Goal: Task Accomplishment & Management: Complete application form

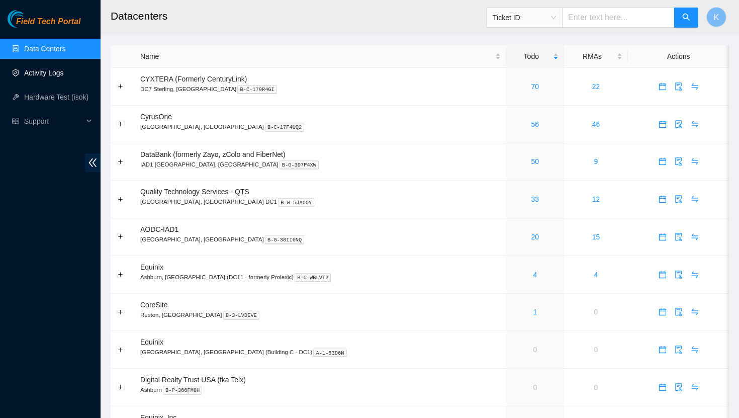
click at [54, 77] on link "Activity Logs" at bounding box center [44, 73] width 40 height 8
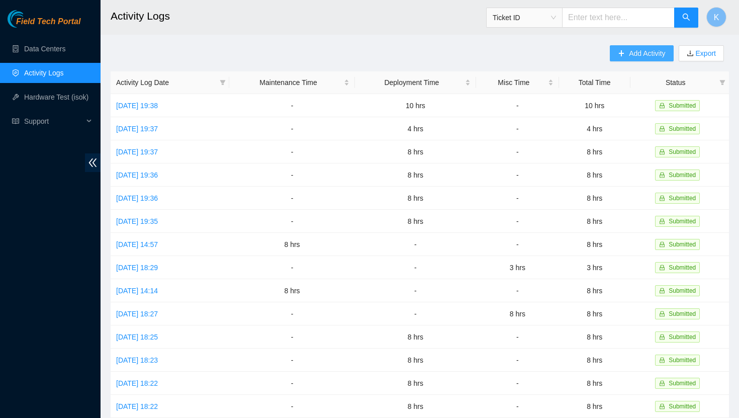
click at [622, 57] on button "Add Activity" at bounding box center [641, 53] width 63 height 16
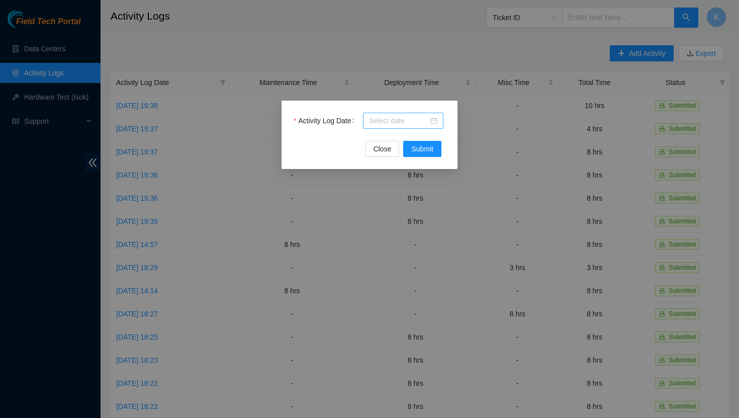
click at [433, 122] on div at bounding box center [403, 120] width 68 height 11
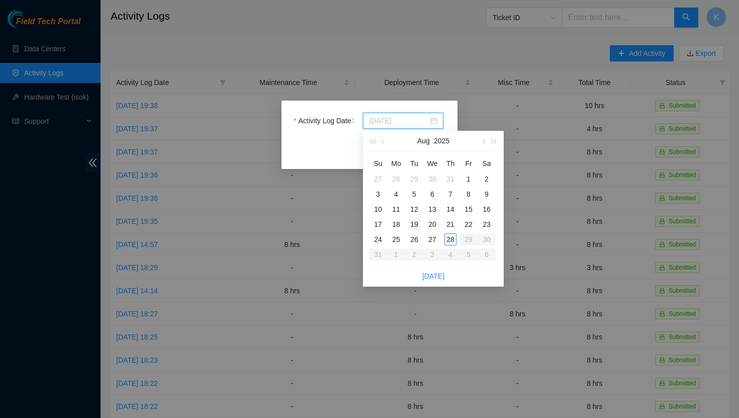
type input "[DATE]"
click at [415, 224] on div "19" at bounding box center [414, 224] width 12 height 12
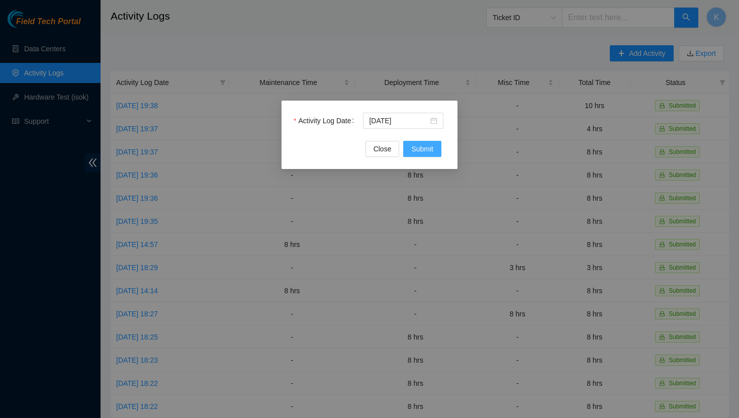
click at [429, 151] on span "Submit" at bounding box center [422, 148] width 22 height 11
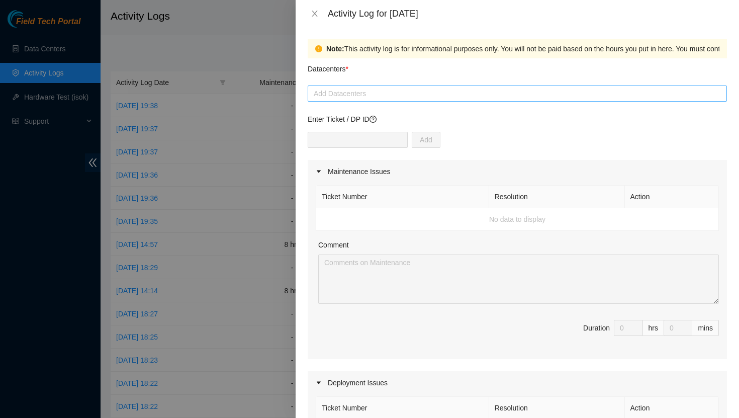
click at [404, 94] on div at bounding box center [517, 93] width 414 height 12
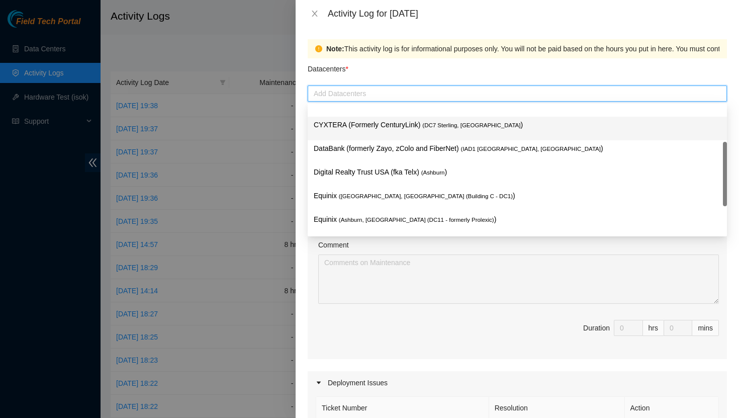
scroll to position [108, 0]
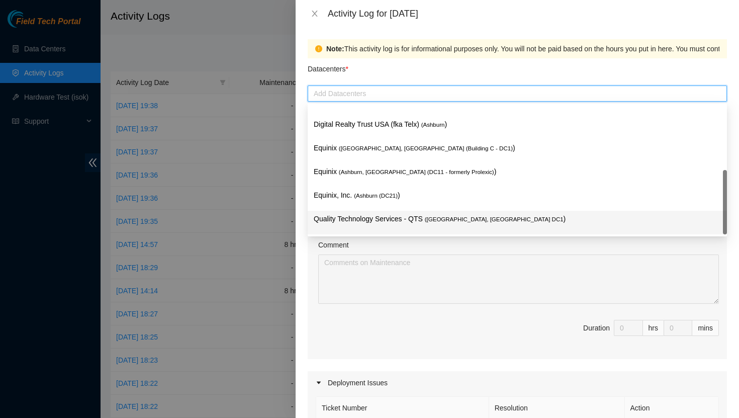
click at [415, 222] on p "Quality Technology Services - QTS ( [GEOGRAPHIC_DATA], [GEOGRAPHIC_DATA] DC1 )" at bounding box center [517, 219] width 407 height 12
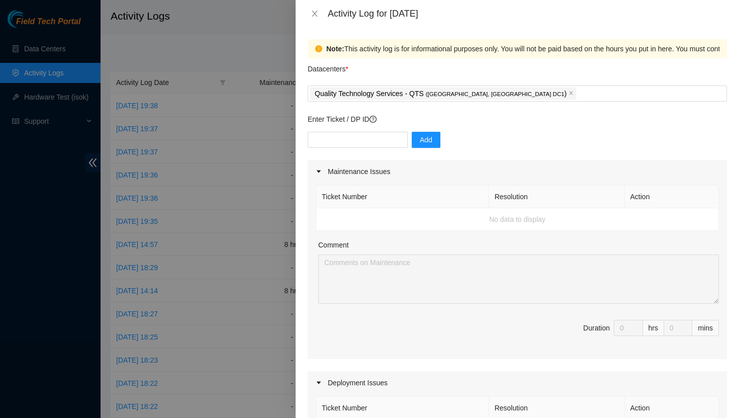
click at [498, 335] on span "Duration 0 hrs 0 mins" at bounding box center [517, 334] width 403 height 28
click at [372, 142] on input "text" at bounding box center [358, 140] width 100 height 16
click at [373, 142] on input "text" at bounding box center [358, 140] width 100 height 16
paste input "DP83144"
type input "DP83144"
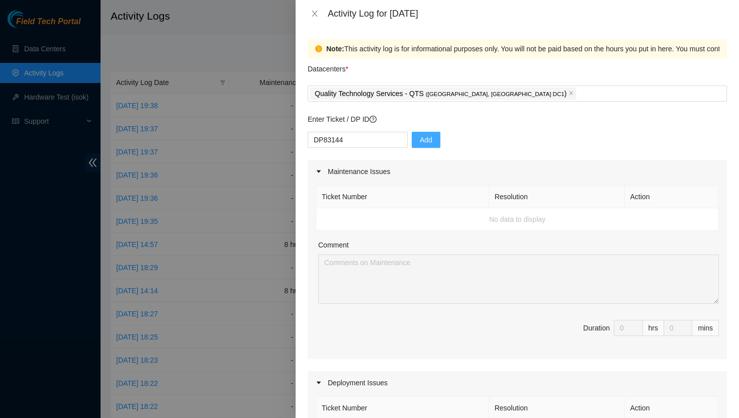
click at [420, 144] on span "Add" at bounding box center [426, 139] width 13 height 11
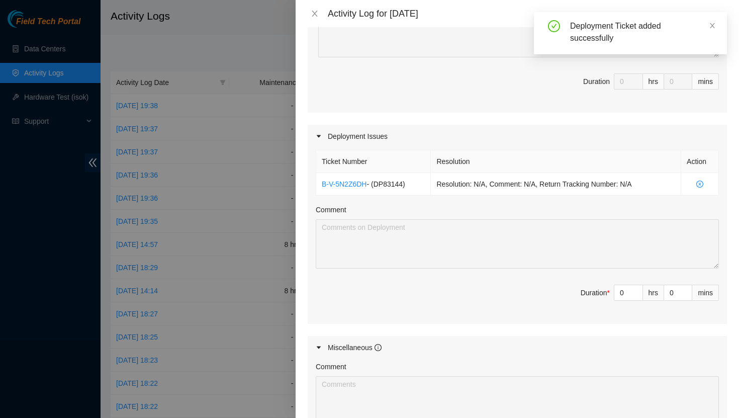
scroll to position [247, 0]
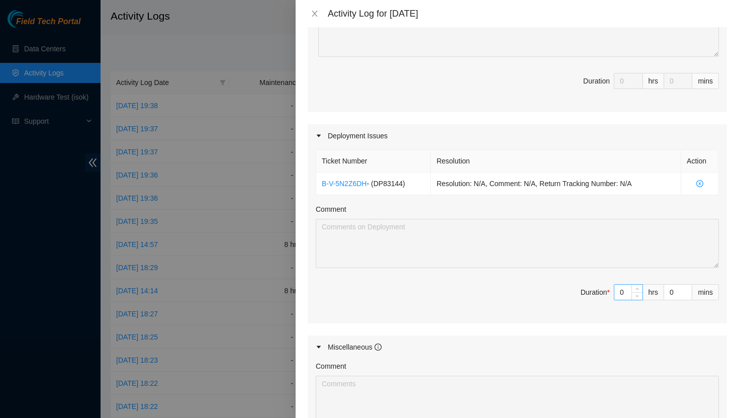
click at [627, 294] on input "0" at bounding box center [628, 292] width 28 height 15
type input "8"
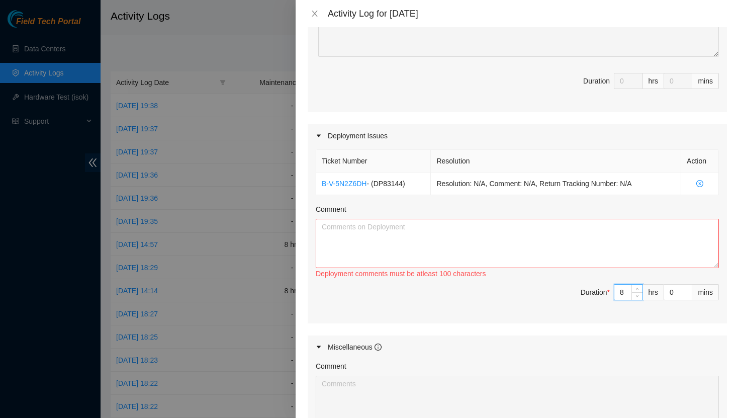
type input "8"
click at [398, 237] on textarea "Comment" at bounding box center [517, 243] width 403 height 49
click at [440, 241] on textarea "Comment" at bounding box center [517, 243] width 403 height 49
paste textarea "Had [PERSON_NAME] assist me in racking servers - All servers have been racked -…"
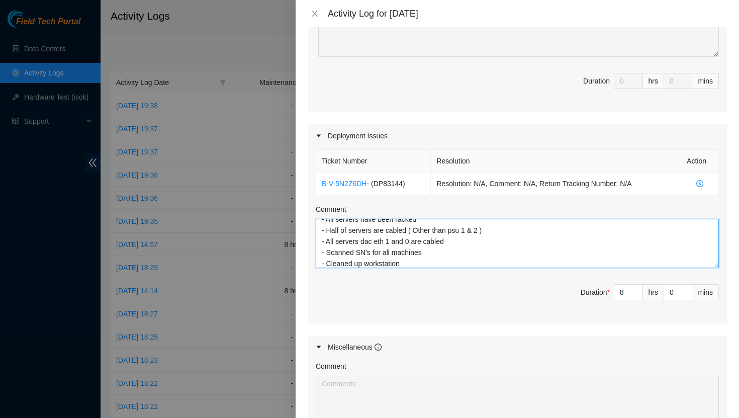
scroll to position [415, 0]
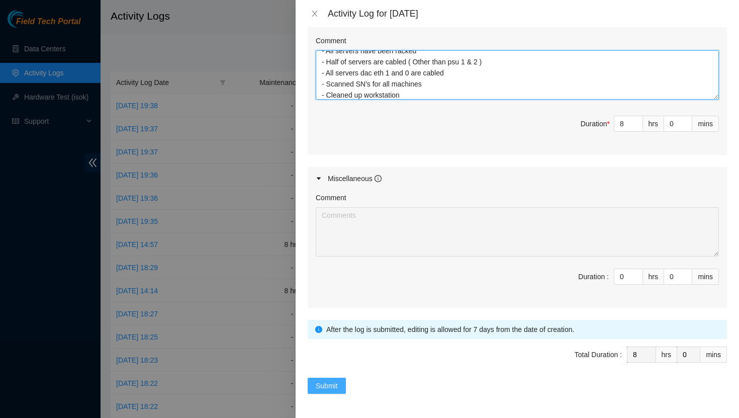
type textarea "Had [PERSON_NAME] assist me in racking servers - All servers have been racked -…"
click at [324, 389] on span "Submit" at bounding box center [327, 385] width 22 height 11
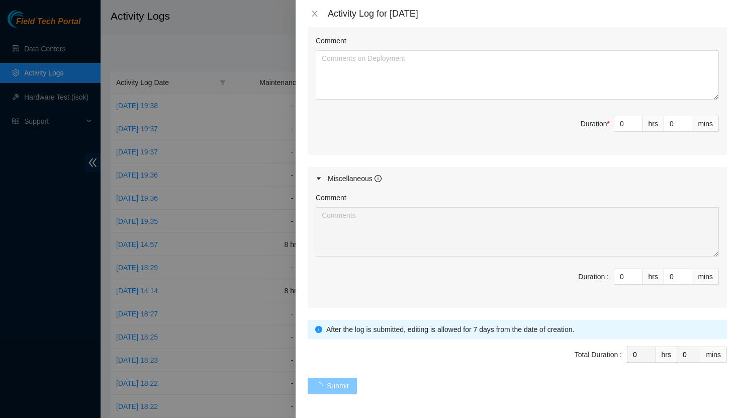
scroll to position [0, 0]
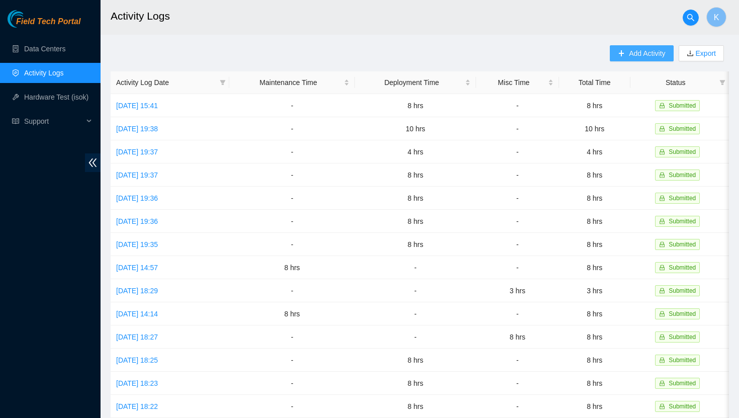
click at [618, 54] on icon "plus" at bounding box center [621, 53] width 7 height 7
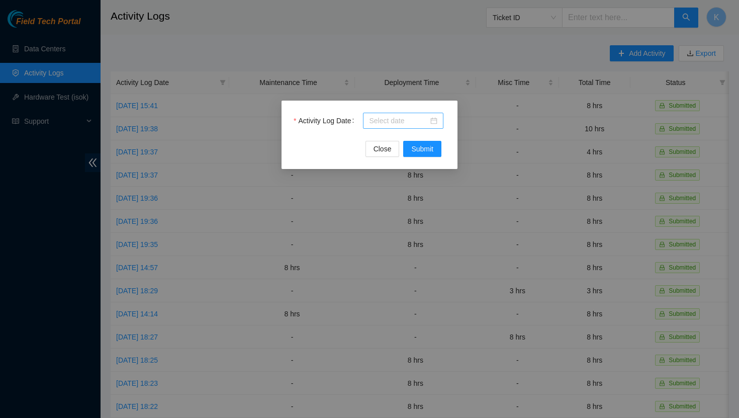
click at [434, 118] on div at bounding box center [403, 120] width 68 height 11
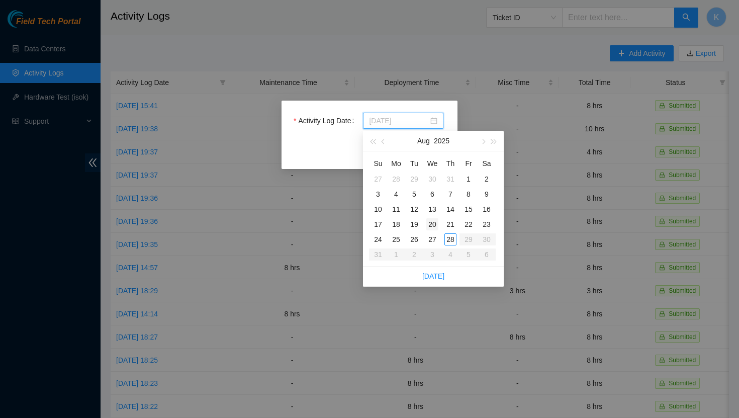
type input "[DATE]"
click at [434, 225] on div "20" at bounding box center [432, 224] width 12 height 12
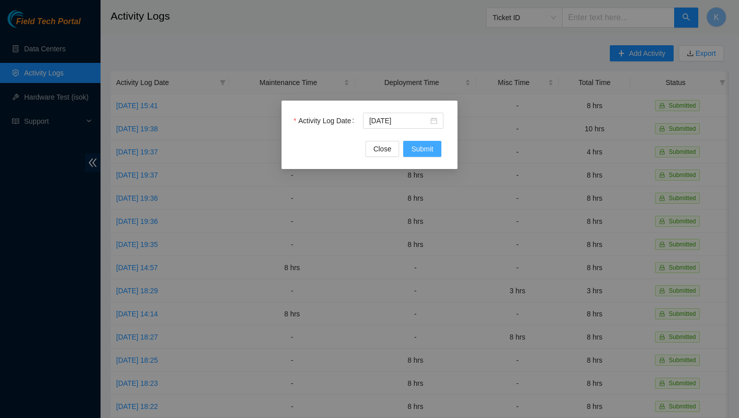
click at [416, 153] on span "Submit" at bounding box center [422, 148] width 22 height 11
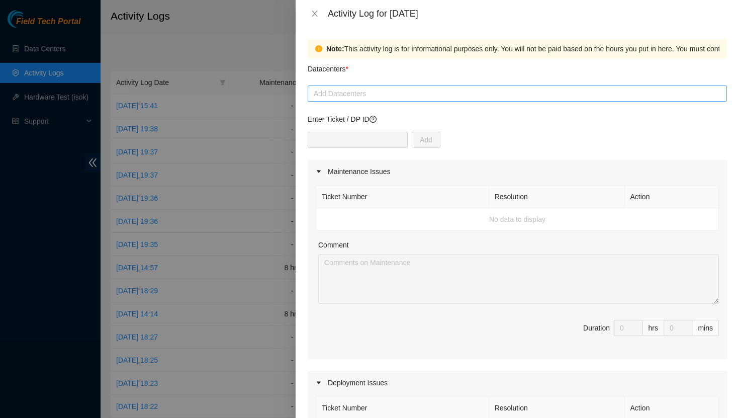
click at [371, 100] on div "Add Datacenters" at bounding box center [517, 93] width 419 height 16
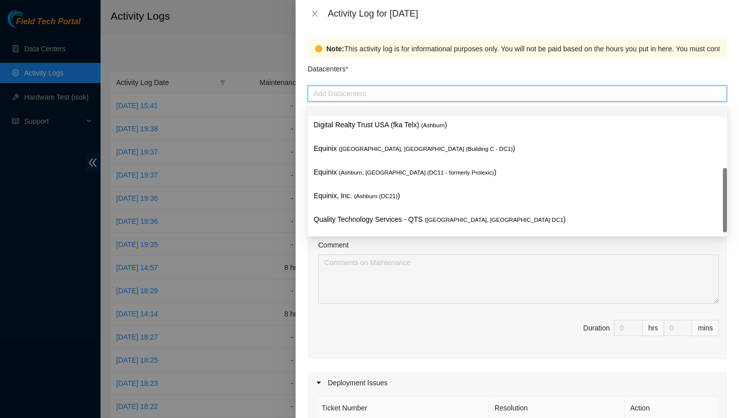
scroll to position [108, 0]
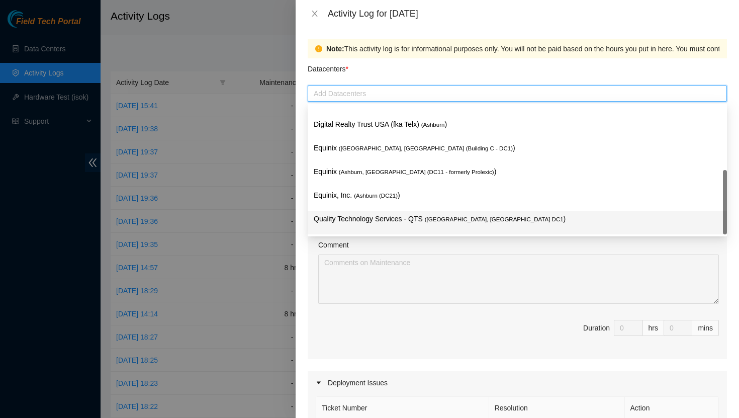
click at [385, 223] on p "Quality Technology Services - QTS ( [GEOGRAPHIC_DATA], [GEOGRAPHIC_DATA] DC1 )" at bounding box center [517, 219] width 407 height 12
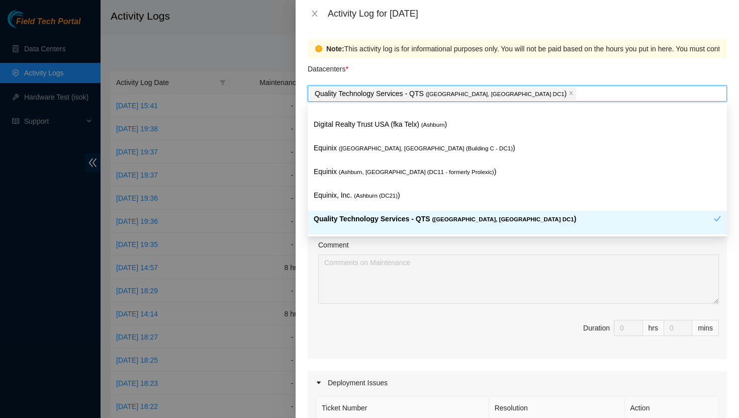
click at [459, 243] on div "Comment" at bounding box center [518, 246] width 401 height 15
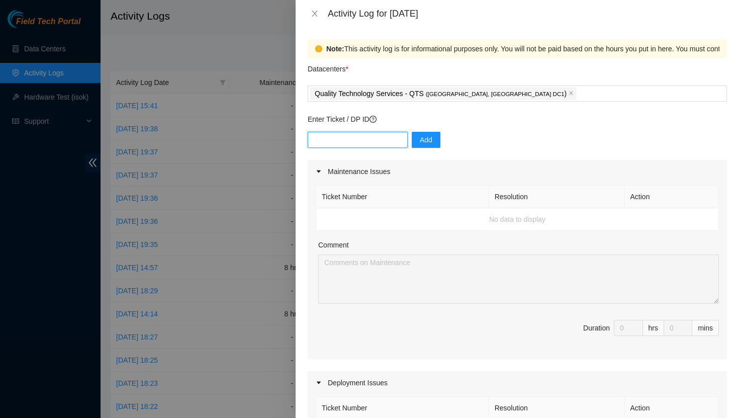
click at [356, 142] on input "text" at bounding box center [358, 140] width 100 height 16
paste input "DP83144"
type input "DP83144"
click at [413, 145] on button "Add" at bounding box center [426, 140] width 29 height 16
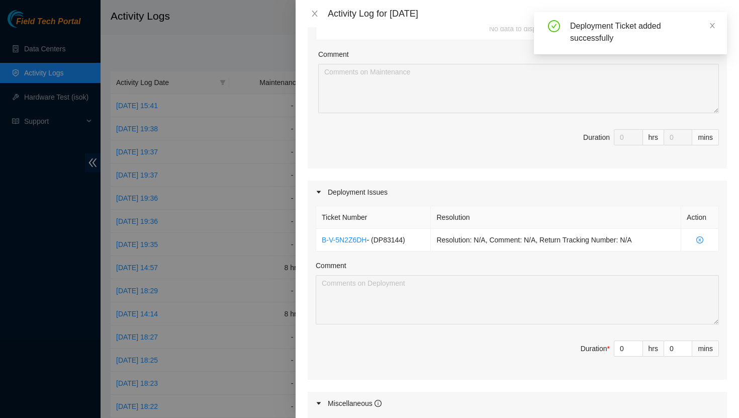
scroll to position [257, 0]
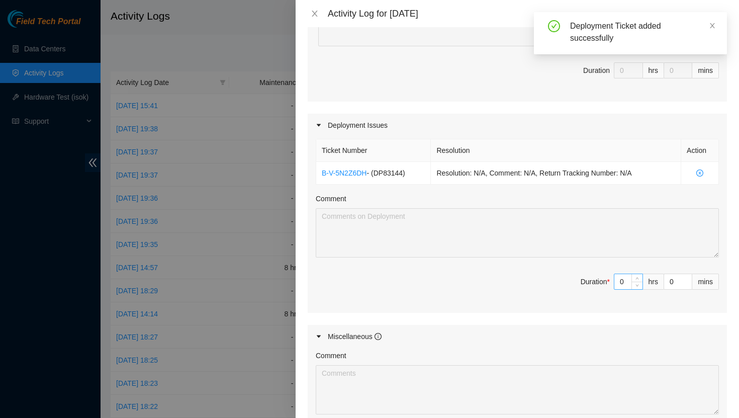
click at [627, 285] on input "0" at bounding box center [628, 281] width 28 height 15
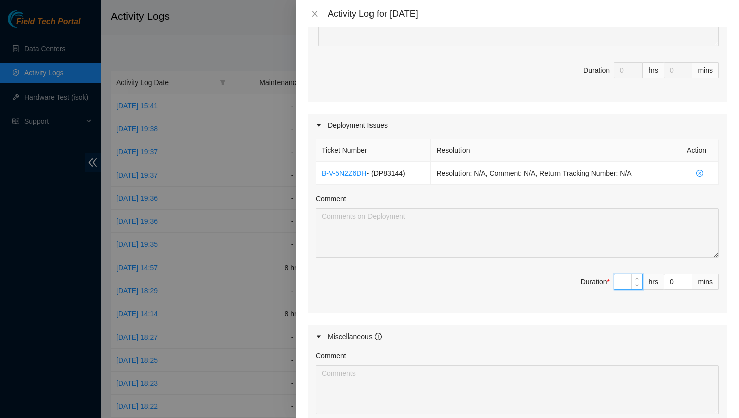
type input "8"
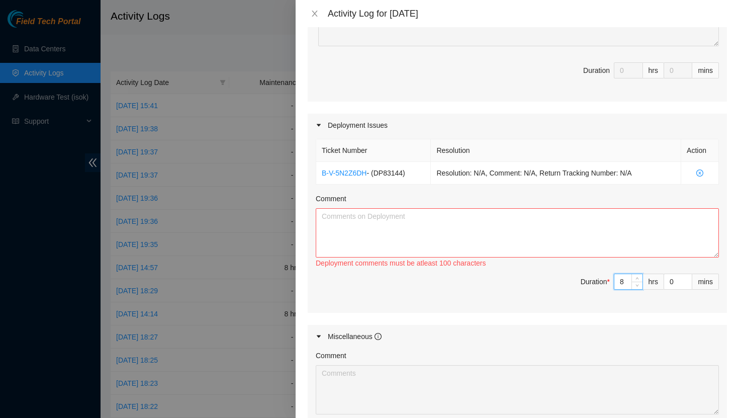
type input "8"
click at [475, 211] on textarea "Comment" at bounding box center [517, 232] width 403 height 49
paste textarea "Completed cabling all machines - All machines are now on - Continued cable mana…"
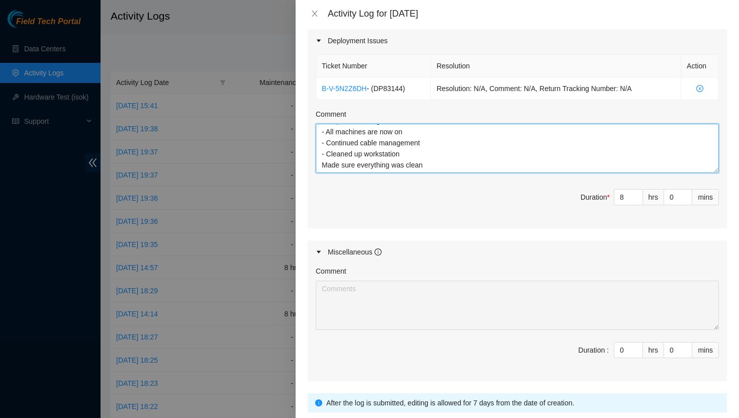
scroll to position [415, 0]
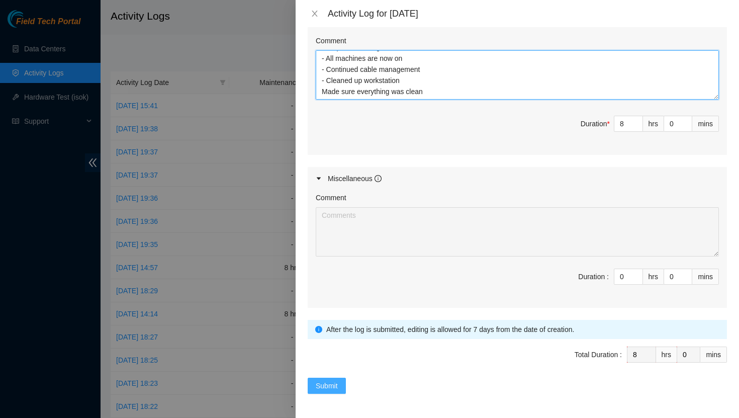
type textarea "Completed cabling all machines - All machines are now on - Continued cable mana…"
click at [332, 389] on span "Submit" at bounding box center [327, 385] width 22 height 11
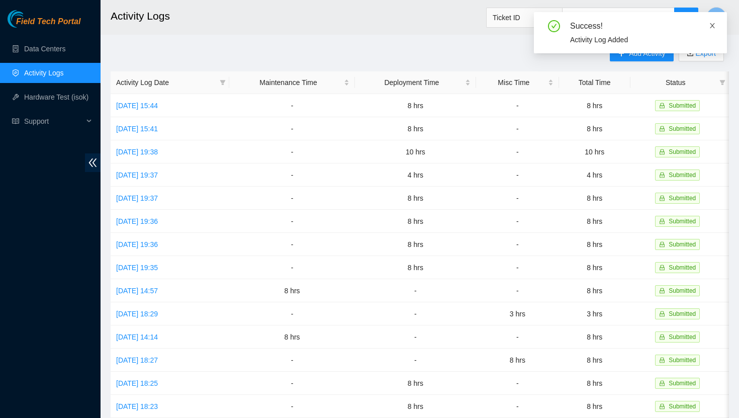
click at [711, 25] on icon "close" at bounding box center [712, 25] width 7 height 7
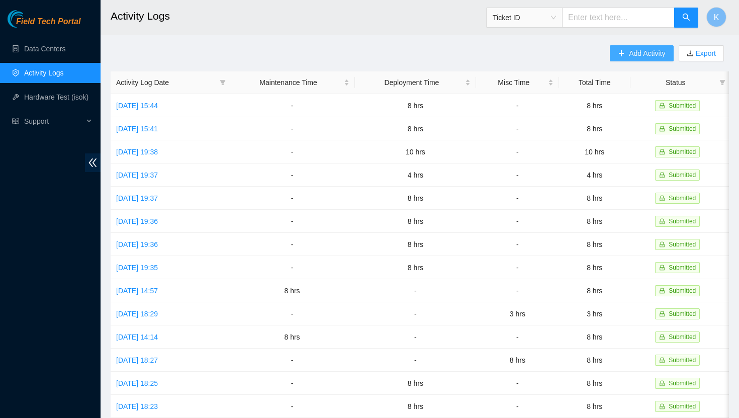
click at [651, 54] on span "Add Activity" at bounding box center [647, 53] width 36 height 11
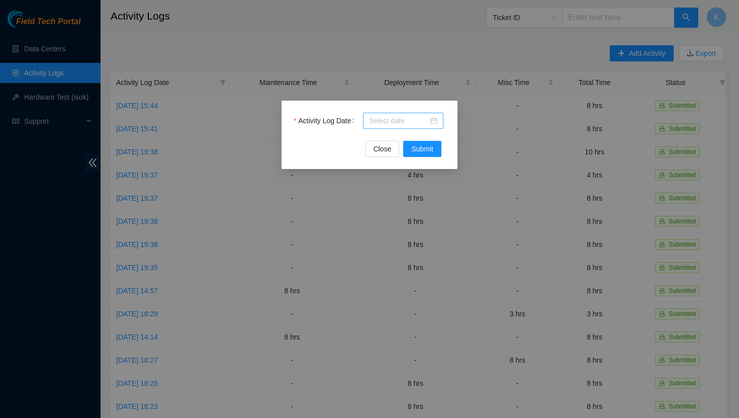
click at [435, 119] on div at bounding box center [403, 120] width 68 height 11
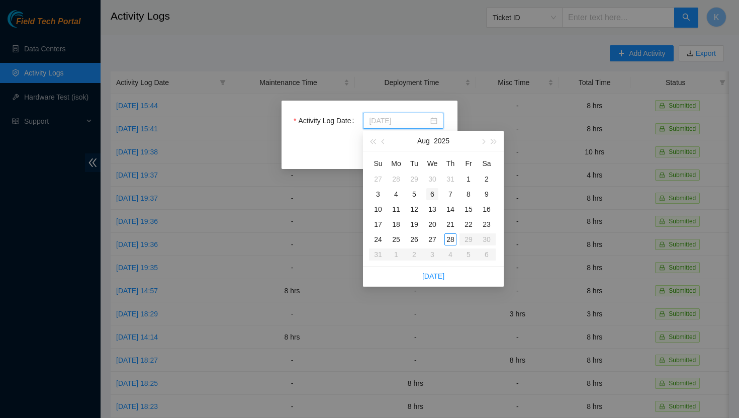
type input "[DATE]"
click at [396, 240] on div "25" at bounding box center [396, 239] width 12 height 12
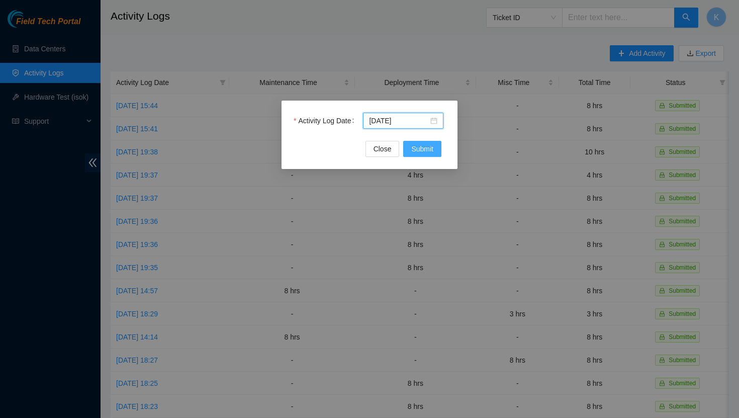
click at [424, 149] on span "Submit" at bounding box center [422, 148] width 22 height 11
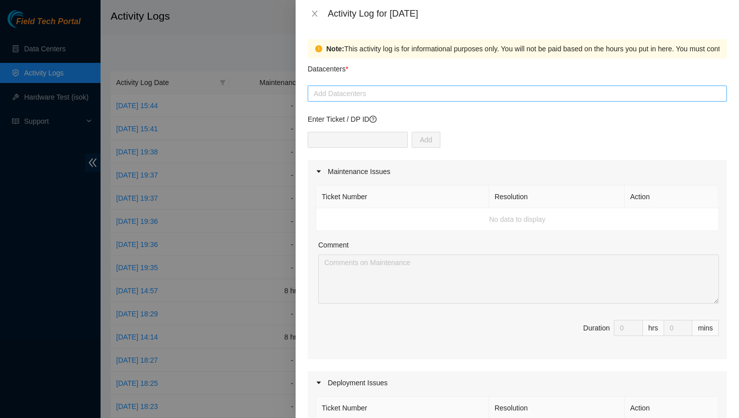
click at [383, 99] on div at bounding box center [517, 93] width 414 height 12
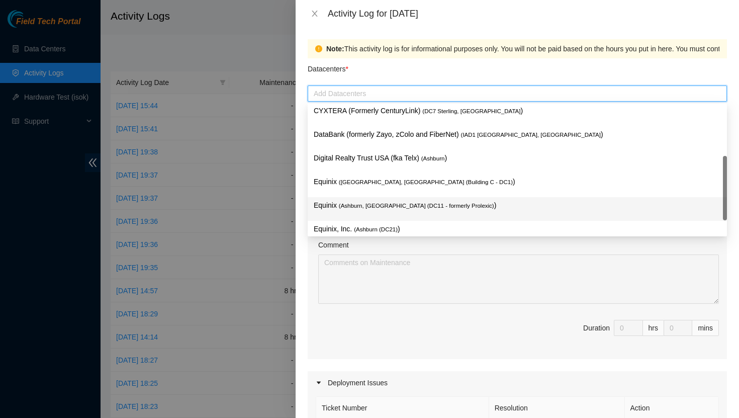
scroll to position [108, 0]
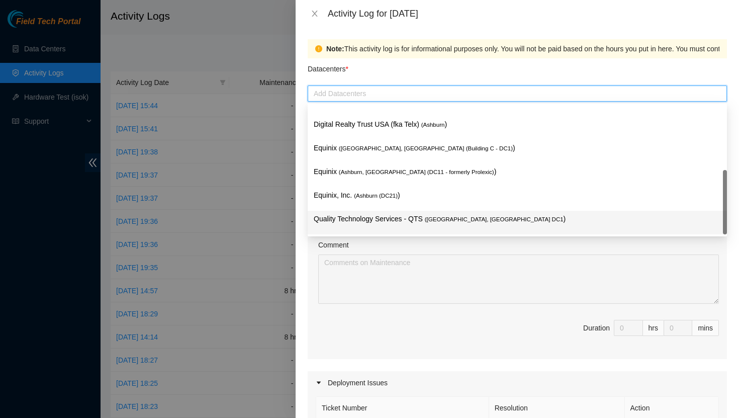
click at [384, 220] on p "Quality Technology Services - QTS ( [GEOGRAPHIC_DATA], [GEOGRAPHIC_DATA] DC1 )" at bounding box center [517, 219] width 407 height 12
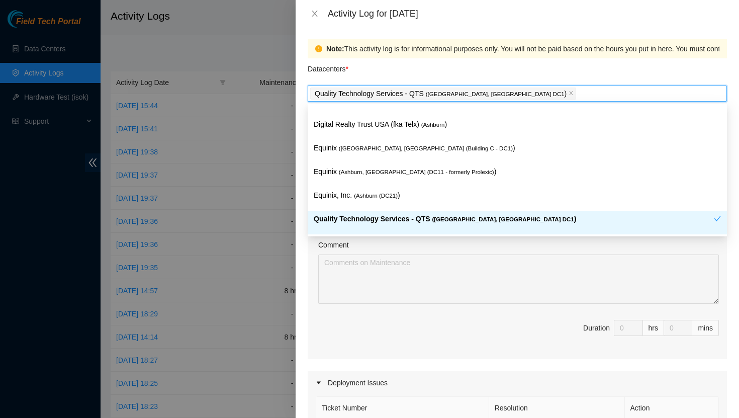
click at [533, 326] on span "Duration 0 hrs 0 mins" at bounding box center [517, 334] width 403 height 28
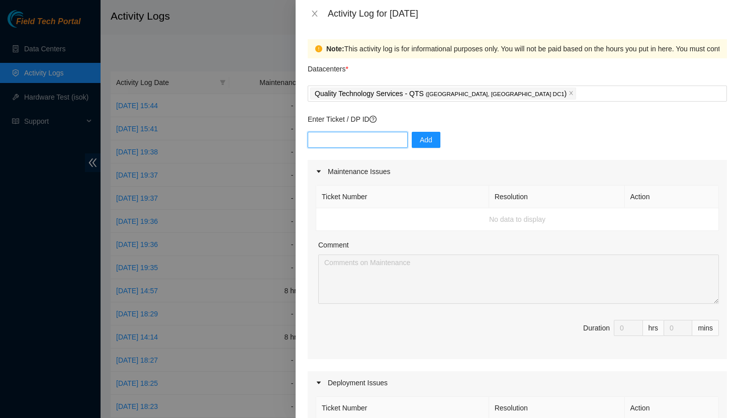
click at [357, 139] on input "text" at bounding box center [358, 140] width 100 height 16
paste input "DP83144"
type input "DP83144"
click at [420, 139] on span "Add" at bounding box center [426, 139] width 13 height 11
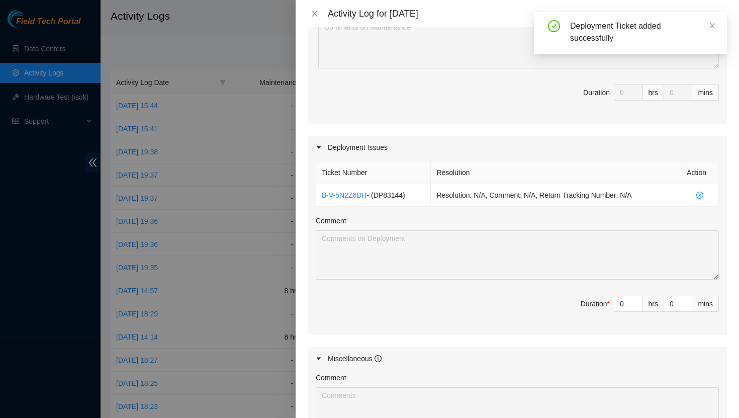
scroll to position [236, 0]
click at [628, 300] on input "0" at bounding box center [628, 303] width 28 height 15
type input "8"
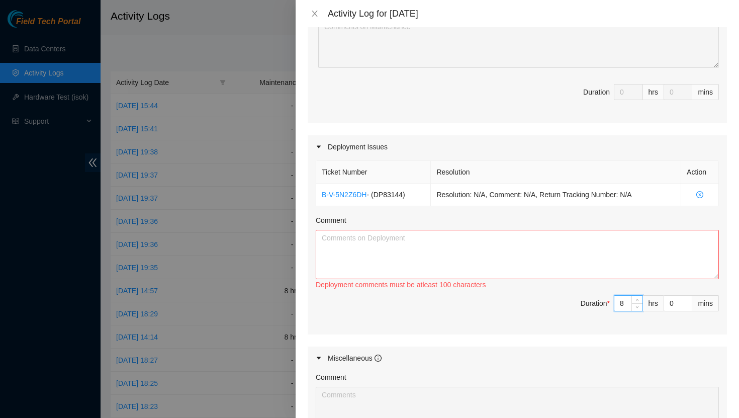
type input "8"
click at [475, 252] on textarea "Comment" at bounding box center [517, 254] width 403 height 49
paste textarea "Began printing out labels - Helped [PERSON_NAME] racks H-B41, H-B40, H-B39, H-B…"
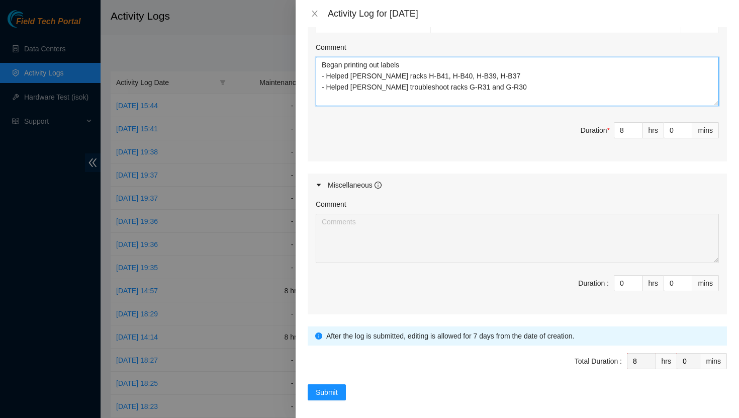
scroll to position [415, 0]
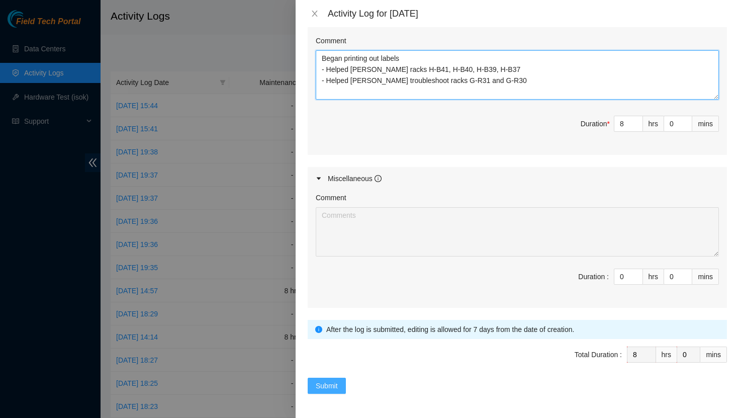
type textarea "Began printing out labels - Helped [PERSON_NAME] racks H-B41, H-B40, H-B39, H-B…"
click at [338, 386] on span "Submit" at bounding box center [327, 385] width 22 height 11
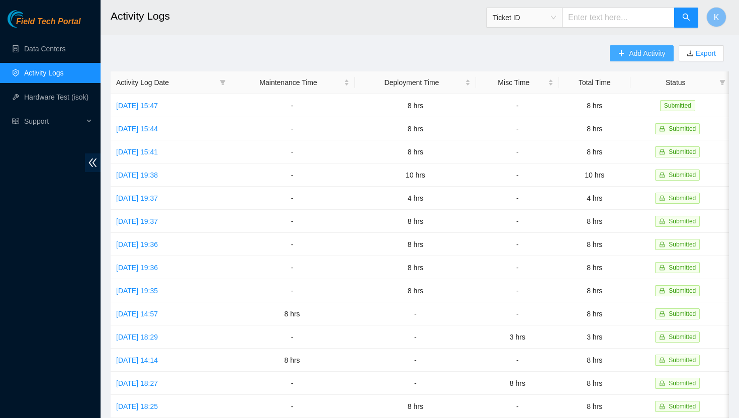
click at [612, 51] on button "Add Activity" at bounding box center [641, 53] width 63 height 16
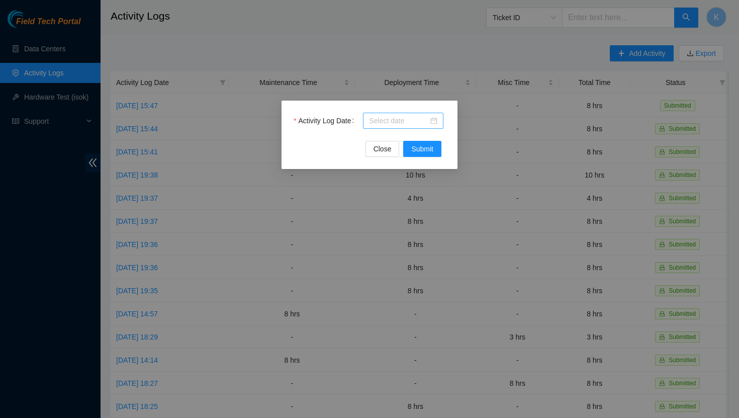
click at [434, 118] on div at bounding box center [403, 120] width 68 height 11
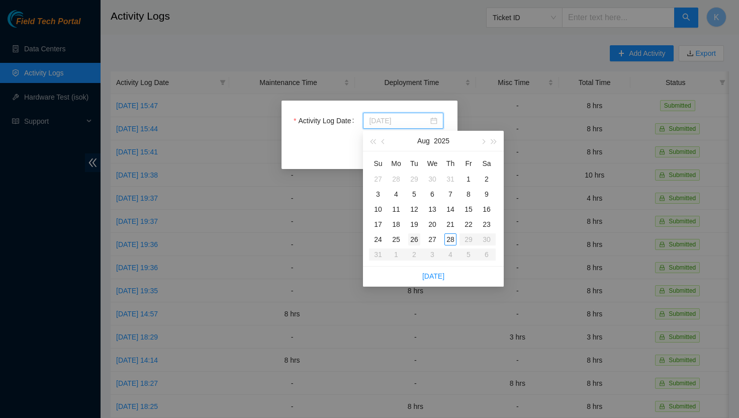
type input "[DATE]"
click at [417, 241] on div "26" at bounding box center [414, 239] width 12 height 12
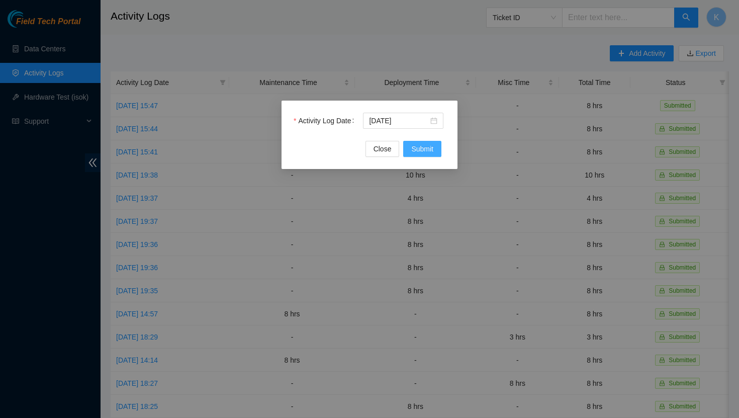
click at [424, 148] on span "Submit" at bounding box center [422, 148] width 22 height 11
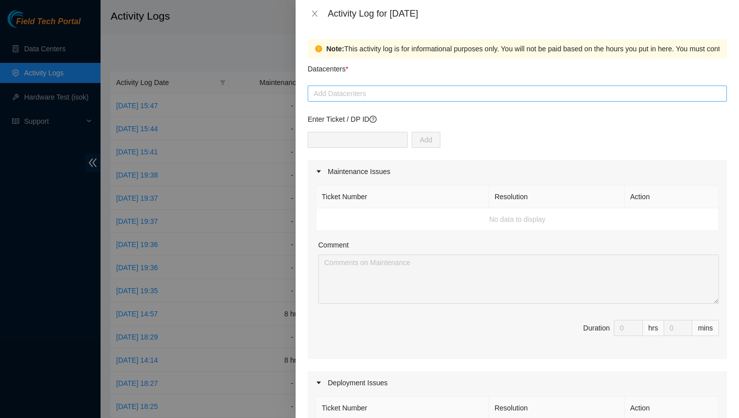
click at [395, 93] on div at bounding box center [517, 93] width 414 height 12
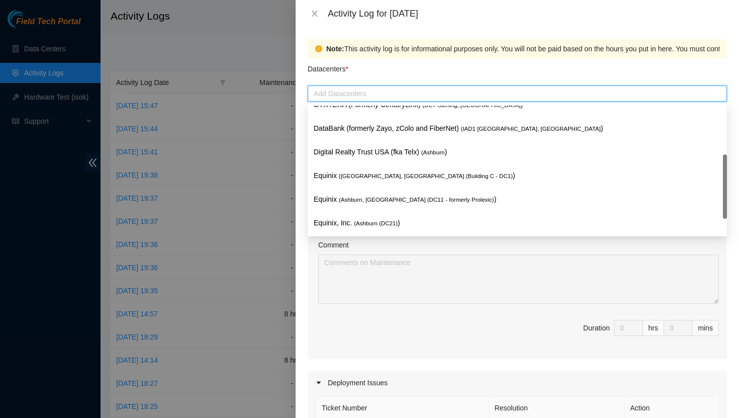
scroll to position [108, 0]
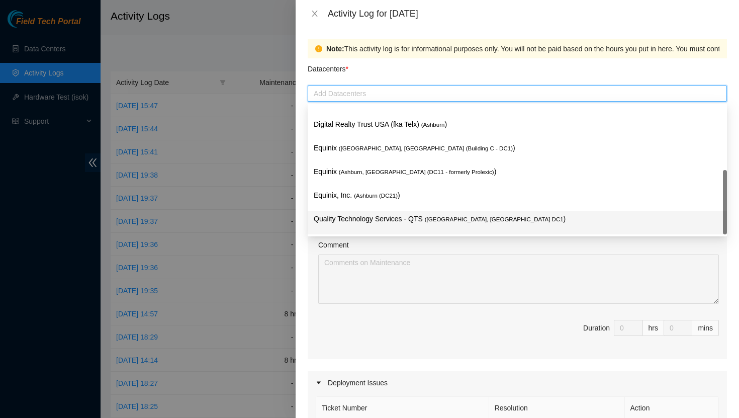
click at [366, 224] on p "Quality Technology Services - QTS ( [GEOGRAPHIC_DATA], [GEOGRAPHIC_DATA] DC1 )" at bounding box center [517, 219] width 407 height 12
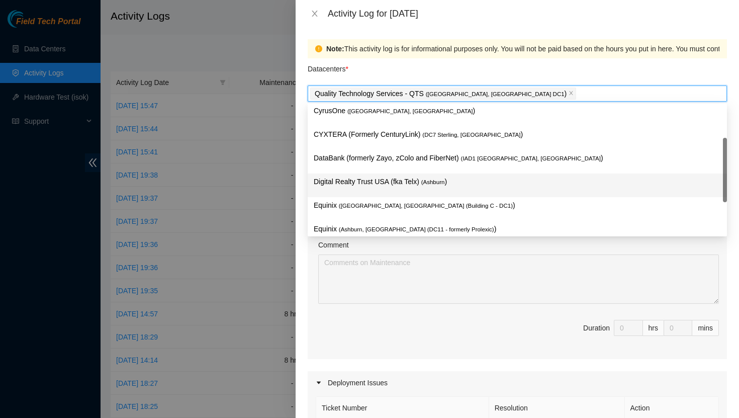
scroll to position [50, 0]
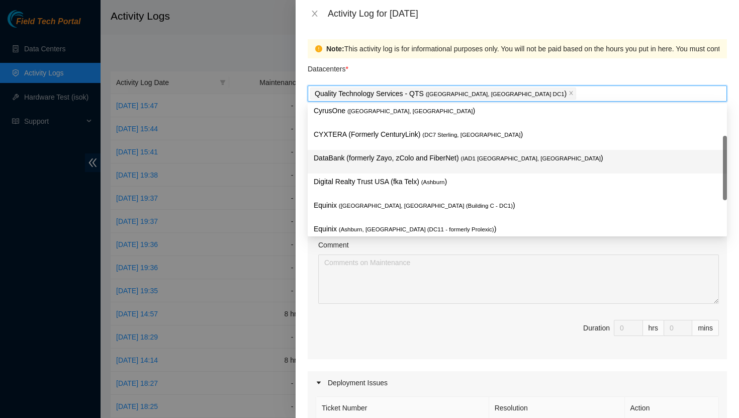
click at [363, 159] on p "DataBank (formerly Zayo, zColo and FiberNet) ( IAD1 [GEOGRAPHIC_DATA], [GEOGRAP…" at bounding box center [517, 158] width 407 height 12
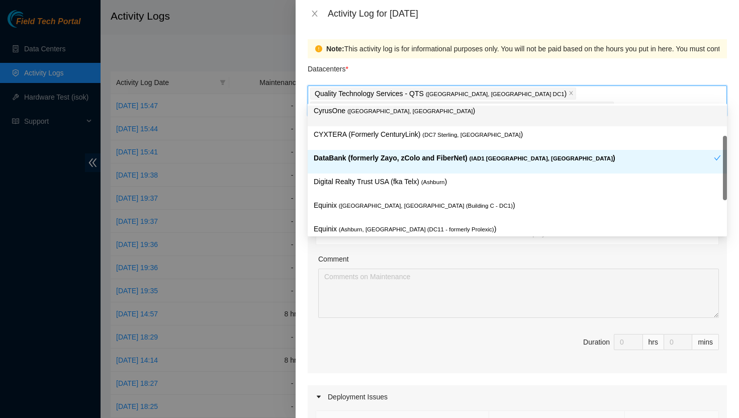
click at [397, 78] on div "Datacenters *" at bounding box center [517, 71] width 419 height 27
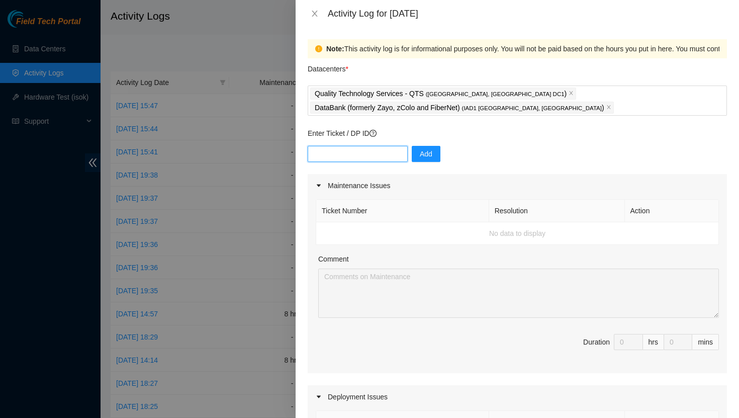
click at [379, 146] on input "text" at bounding box center [358, 154] width 100 height 16
paste input "DP83144"
type input "DP83144"
click at [420, 148] on span "Add" at bounding box center [426, 153] width 13 height 11
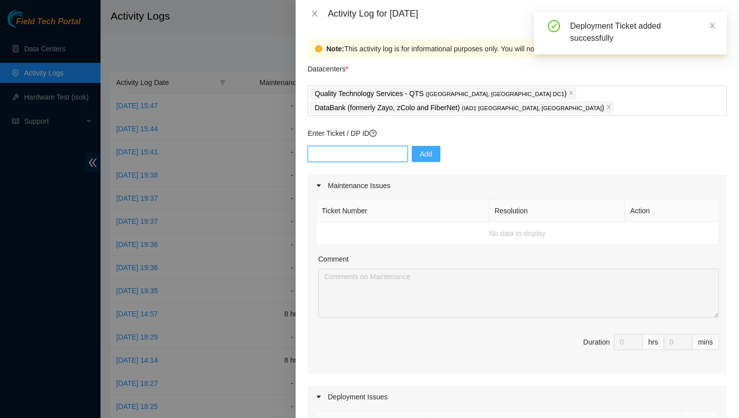
click at [367, 146] on input "text" at bounding box center [358, 154] width 100 height 16
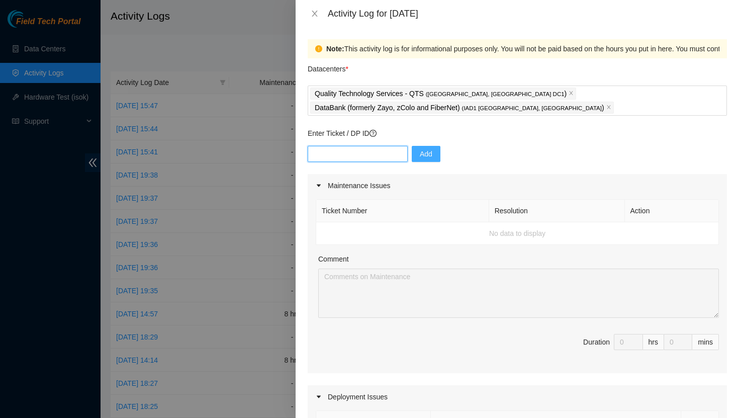
click at [349, 146] on input "text" at bounding box center [358, 154] width 100 height 16
paste input "DP83347"
type input "DP83347"
click at [420, 148] on span "Add" at bounding box center [426, 153] width 13 height 11
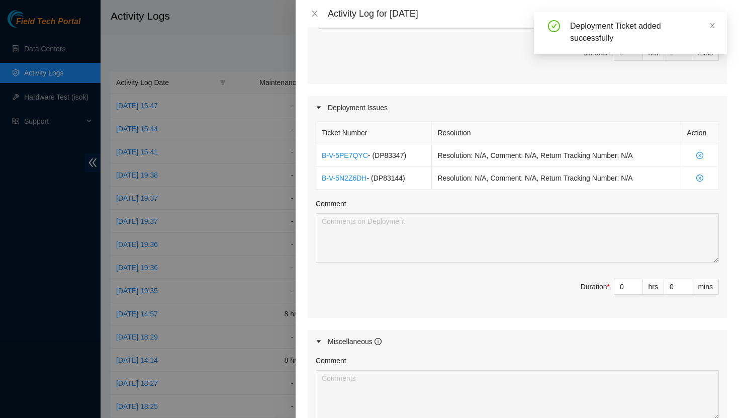
scroll to position [282, 0]
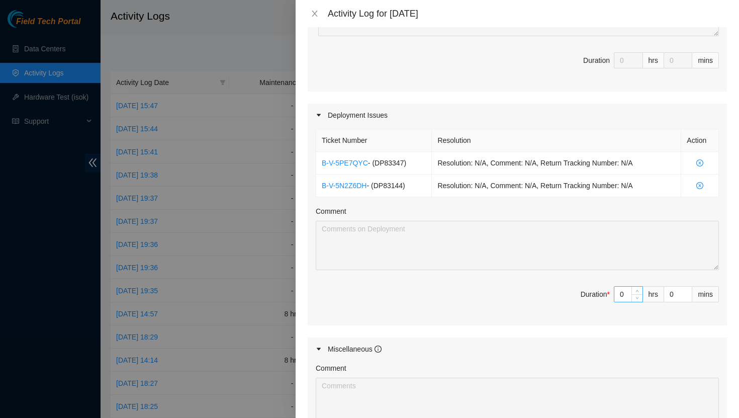
click at [628, 287] on input "0" at bounding box center [628, 294] width 28 height 15
type input "8"
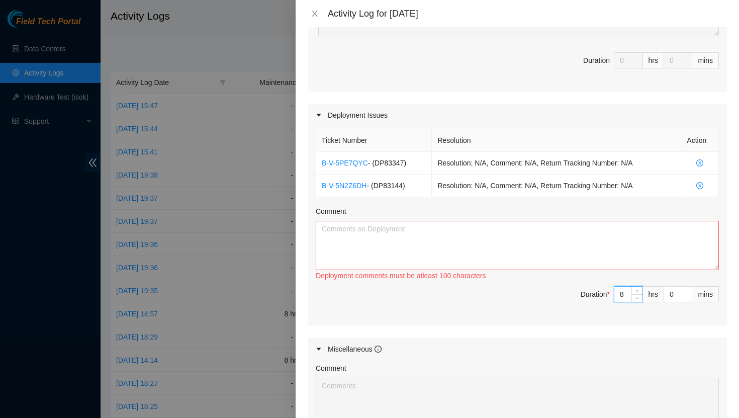
type input "8"
click at [498, 233] on textarea "Comment" at bounding box center [517, 245] width 403 height 49
paste textarea "Troubleshooted mgmt connections and eth port - Troubleshooted down uplinks - Co…"
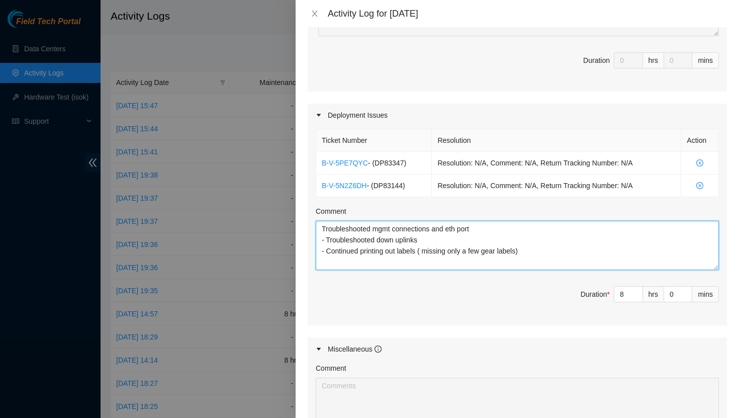
scroll to position [8, 0]
paste textarea "Prepped, ran, & managed fiber for these racks: P73-Q22 P73-Q23 P73-Q23 P73-Q24 …"
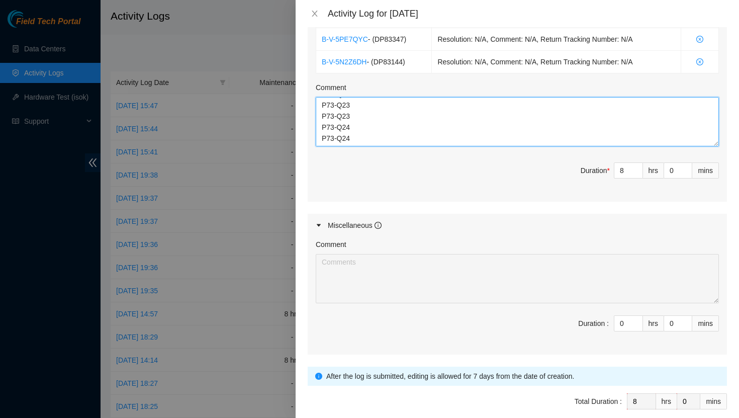
scroll to position [438, 0]
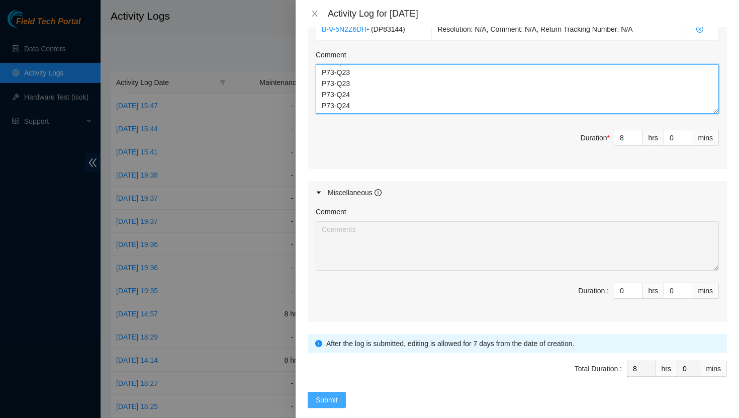
type textarea "Troubleshooted mgmt connections and eth port - Troubleshooted down uplinks - Co…"
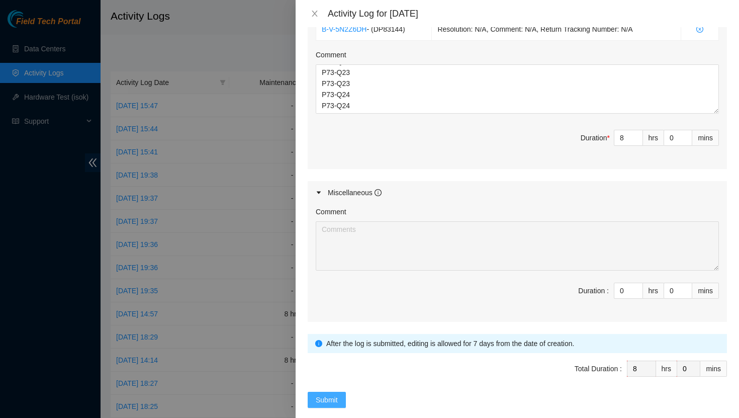
click at [314, 392] on button "Submit" at bounding box center [327, 400] width 38 height 16
